Goal: Transaction & Acquisition: Purchase product/service

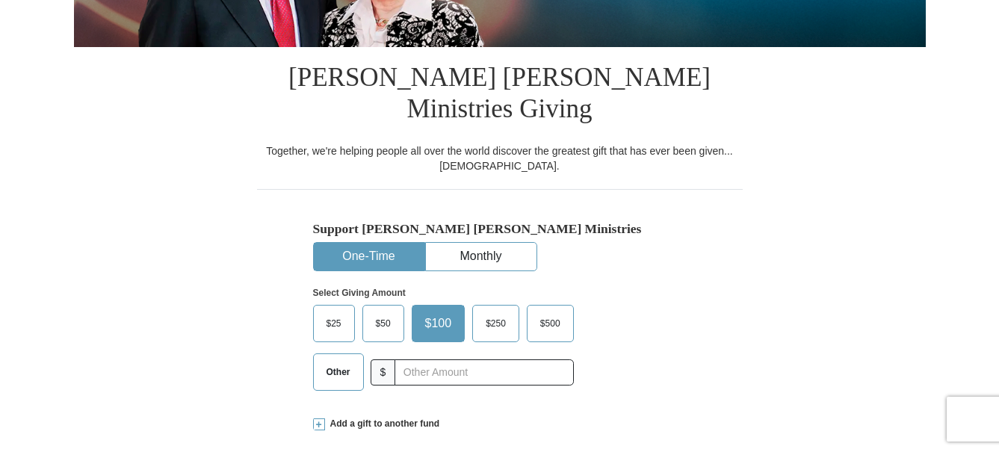
click at [378, 312] on span "$50" at bounding box center [383, 323] width 30 height 22
click at [0, 0] on input "$50" at bounding box center [0, 0] width 0 height 0
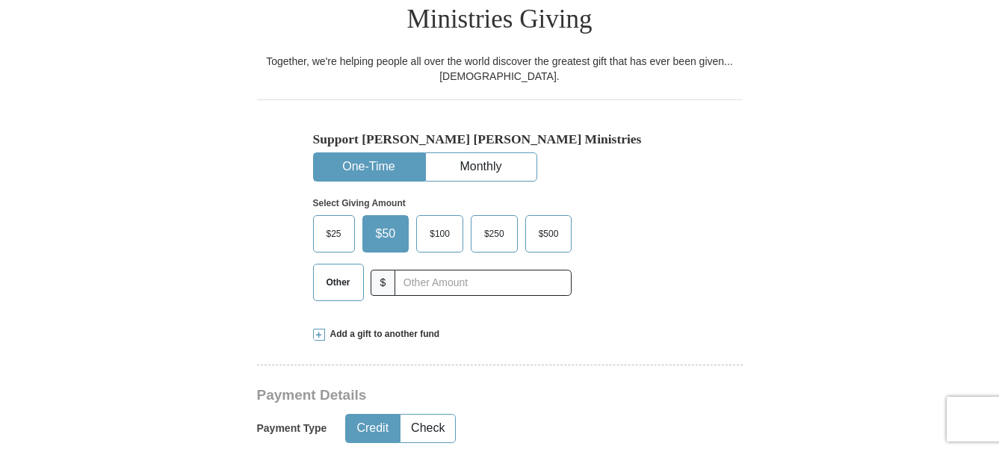
scroll to position [408, 0]
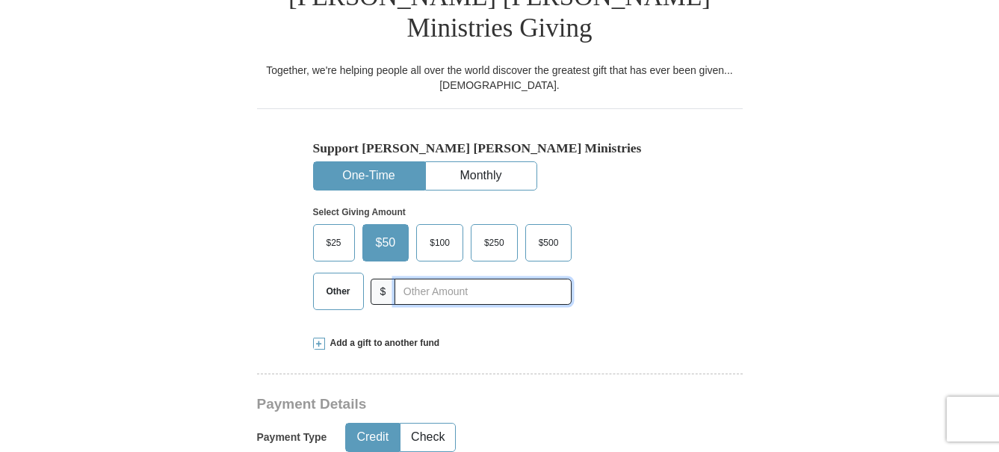
click at [427, 279] on input "text" at bounding box center [482, 292] width 177 height 26
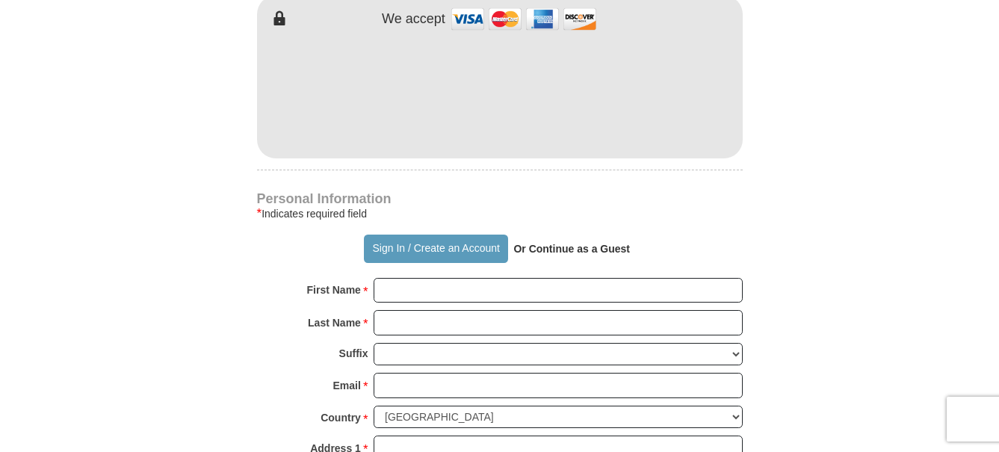
scroll to position [929, 0]
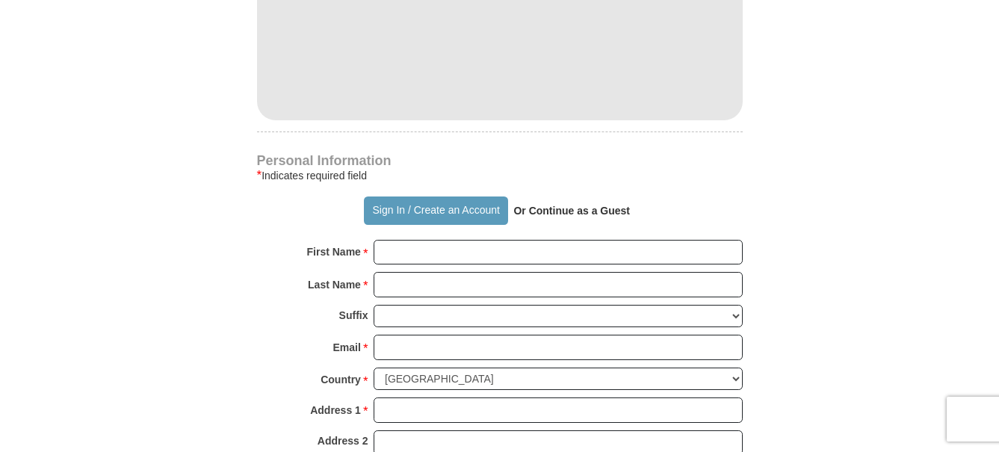
type input "60.00"
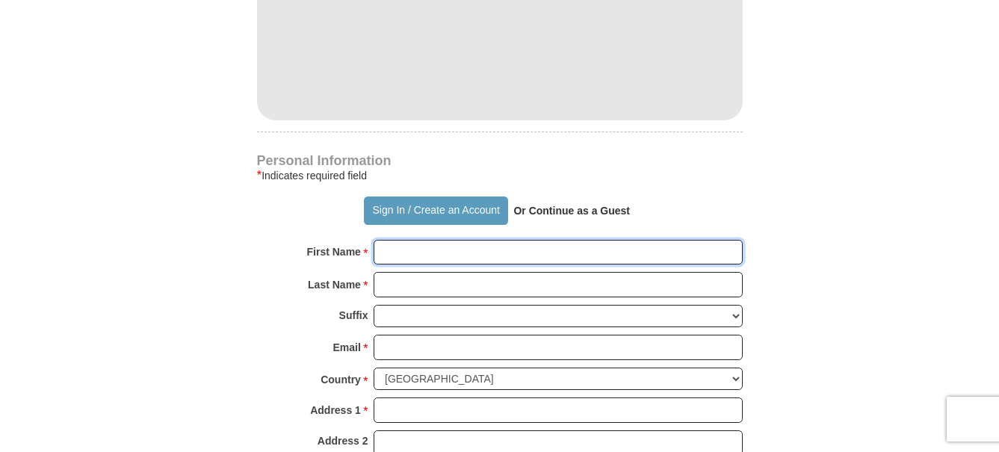
drag, startPoint x: 409, startPoint y: 217, endPoint x: 739, endPoint y: 180, distance: 331.4
click at [409, 240] on input "First Name *" at bounding box center [557, 252] width 369 height 25
type input "[PERSON_NAME]"
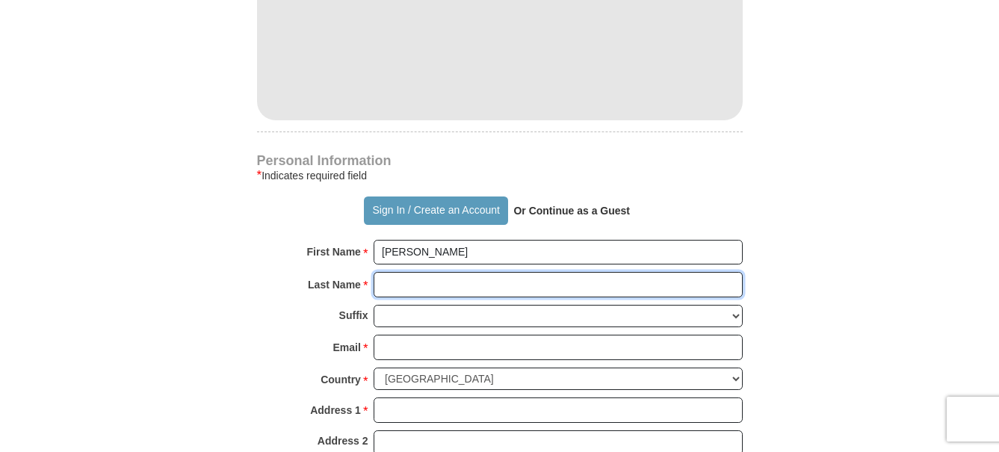
type input "[PERSON_NAME]"
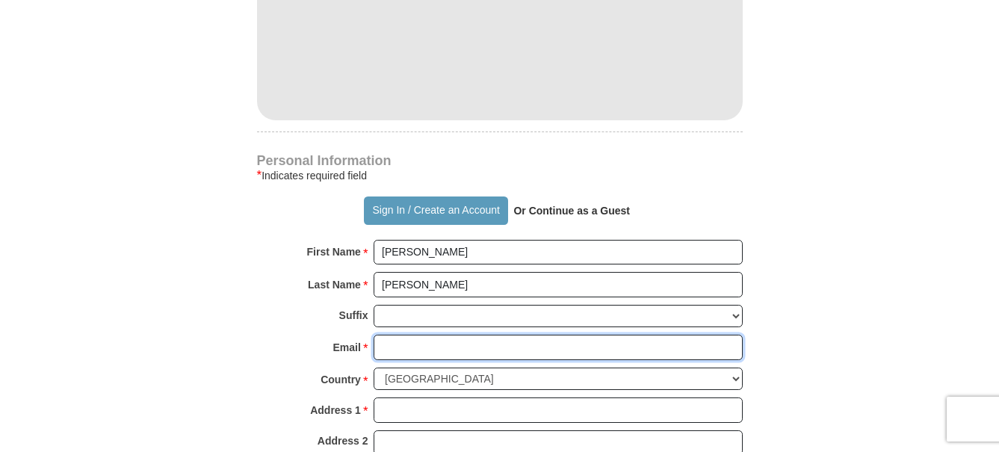
type input "[EMAIL_ADDRESS][DOMAIN_NAME]"
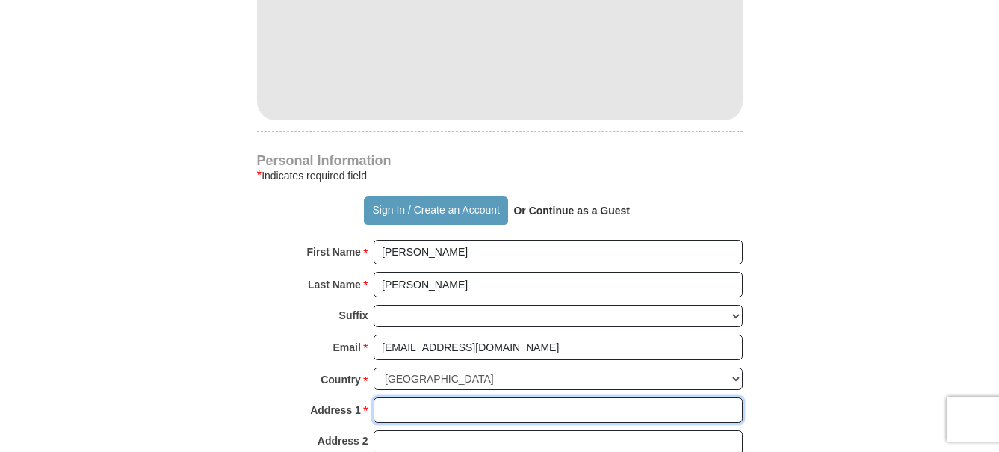
type input "[STREET_ADDRESS]"
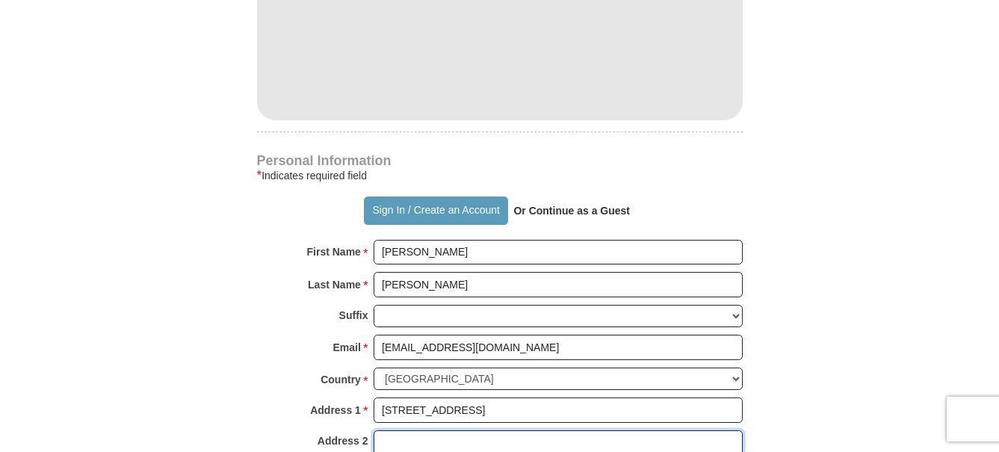
type input "[STREET_ADDRESS]"
type input "Tacoma"
type input "98443"
type input "2532327793"
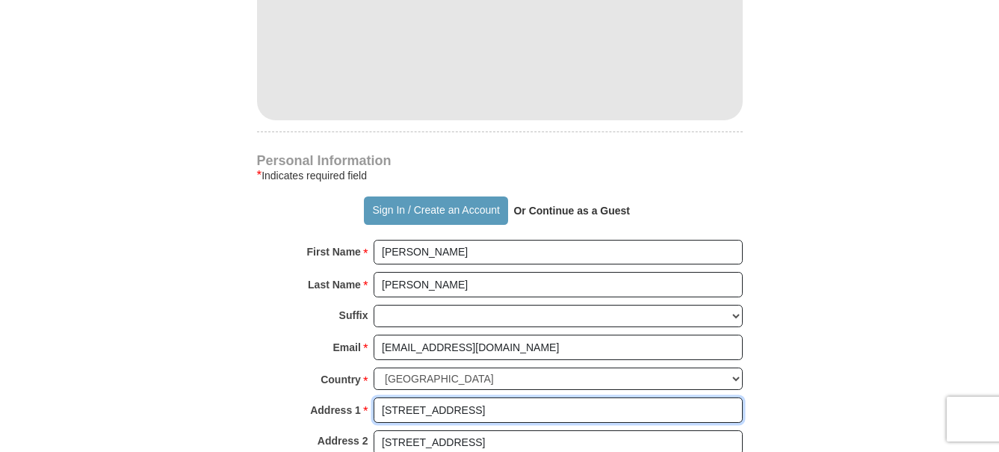
click at [508, 397] on input "[STREET_ADDRESS]" at bounding box center [557, 409] width 369 height 25
type input "[STREET_ADDRESS]"
click at [461, 430] on input "[STREET_ADDRESS]" at bounding box center [557, 442] width 369 height 25
type input "7"
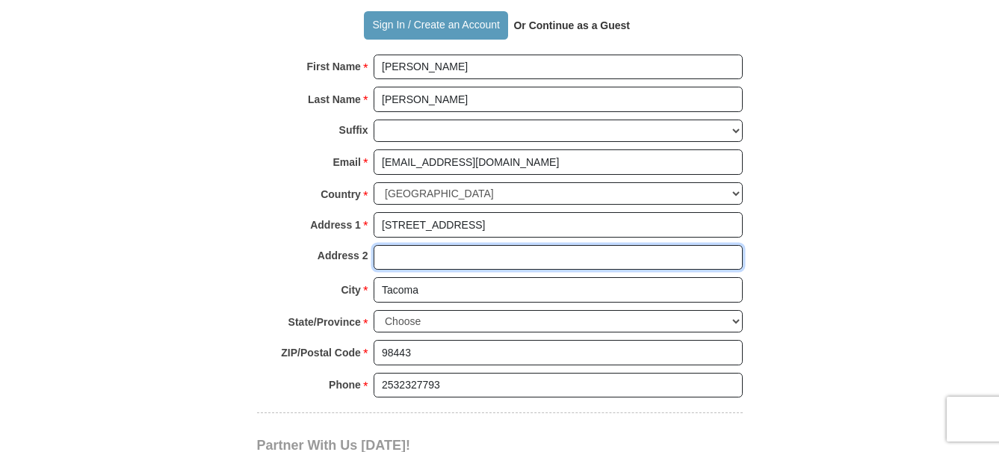
scroll to position [1181, 0]
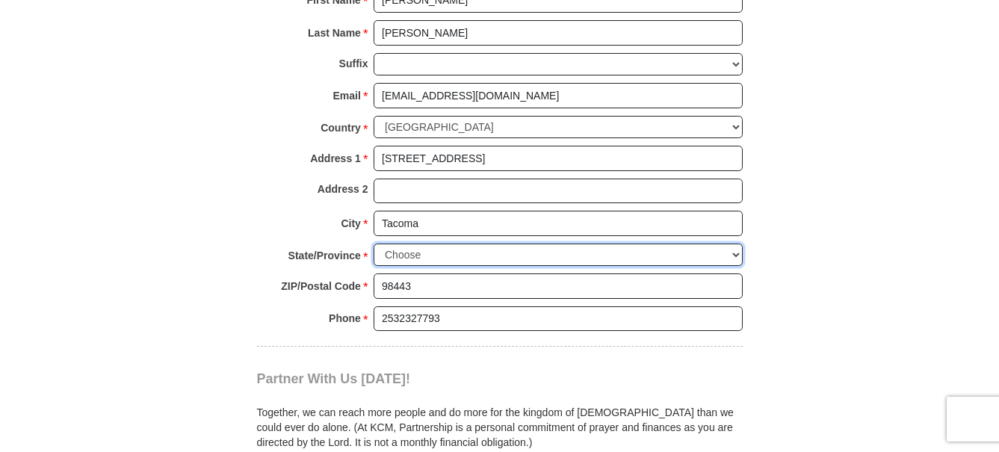
click at [734, 243] on select "Choose [US_STATE] [US_STATE] [US_STATE] [US_STATE] [US_STATE] Armed Forces Amer…" at bounding box center [557, 254] width 369 height 23
select select "WA"
click at [373, 243] on select "Choose [US_STATE] [US_STATE] [US_STATE] [US_STATE] [US_STATE] Armed Forces Amer…" at bounding box center [557, 254] width 369 height 23
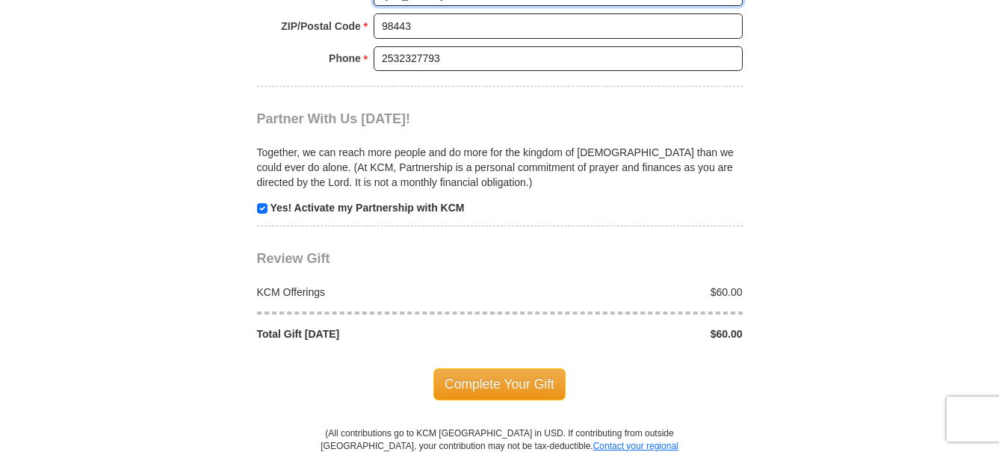
scroll to position [1531, 0]
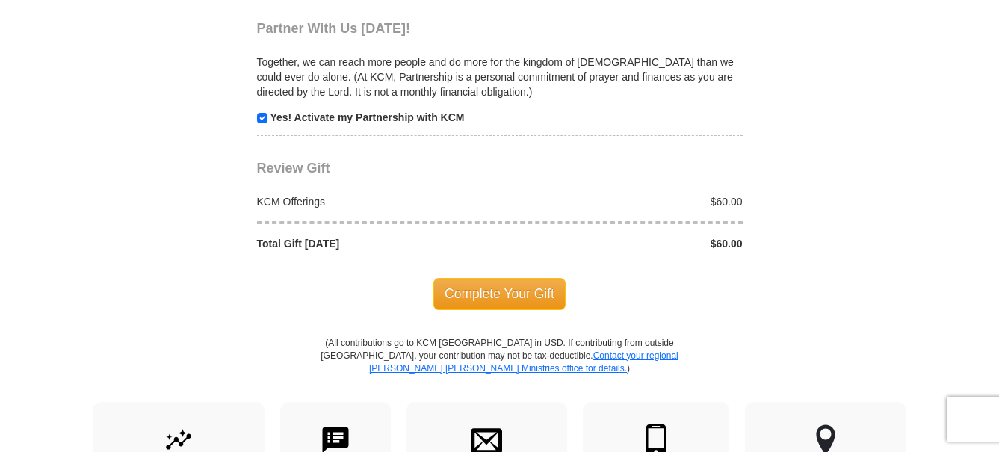
click at [513, 278] on span "Complete Your Gift" at bounding box center [499, 293] width 132 height 31
